Goal: Task Accomplishment & Management: Manage account settings

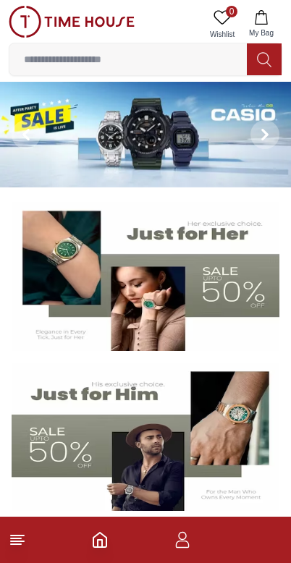
click at [188, 526] on footer at bounding box center [145, 539] width 291 height 46
click at [167, 541] on footer at bounding box center [145, 539] width 291 height 46
click at [166, 541] on footer at bounding box center [145, 539] width 291 height 46
click at [177, 537] on icon "button" at bounding box center [182, 539] width 17 height 17
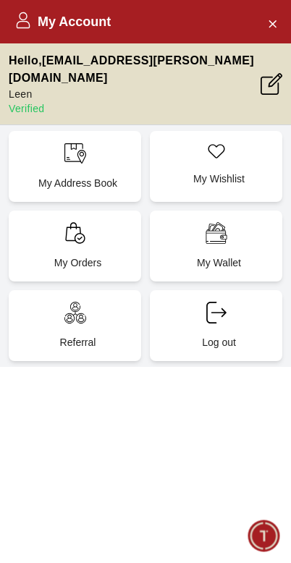
click at [176, 537] on div "My Account Hello , [PERSON_NAME][EMAIL_ADDRESS][PERSON_NAME][DOMAIN_NAME] Leen …" at bounding box center [145, 281] width 291 height 563
click at [77, 222] on icon at bounding box center [75, 233] width 22 height 22
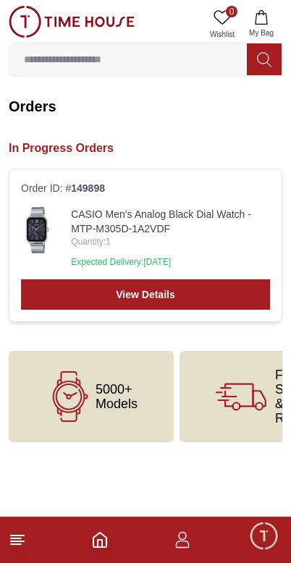
click at [40, 219] on img at bounding box center [37, 230] width 33 height 46
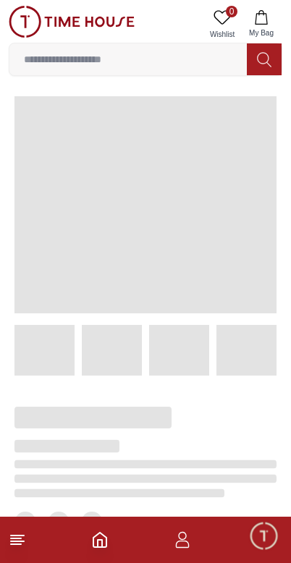
click at [97, 223] on span at bounding box center [145, 204] width 262 height 217
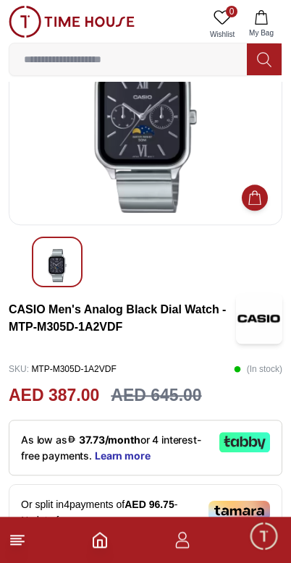
scroll to position [80, 0]
